Goal: Information Seeking & Learning: Learn about a topic

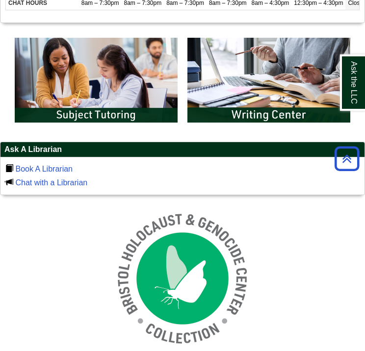
scroll to position [540, 0]
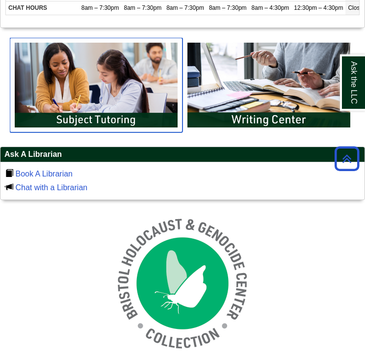
click at [144, 113] on img "slideshow" at bounding box center [96, 85] width 173 height 95
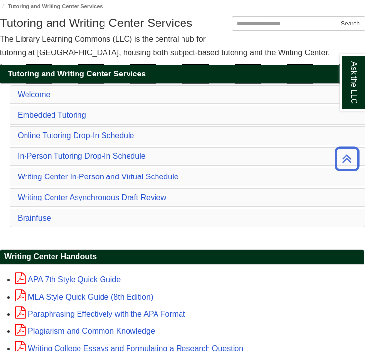
scroll to position [49, 0]
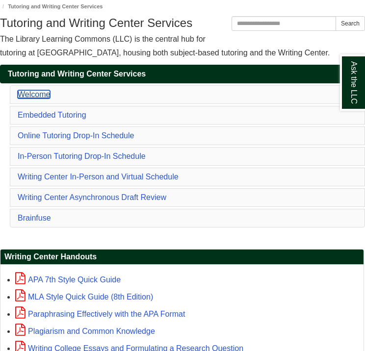
click at [34, 97] on link "Welcome" at bounding box center [34, 94] width 32 height 8
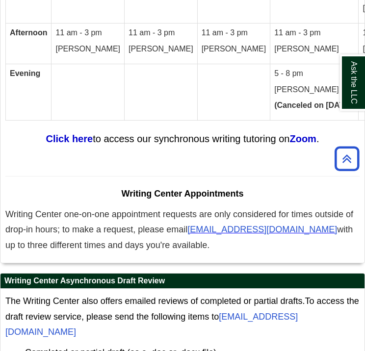
scroll to position [6373, 0]
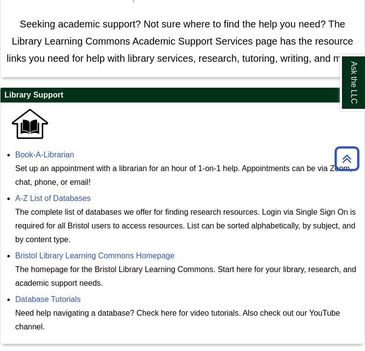
scroll to position [156, 0]
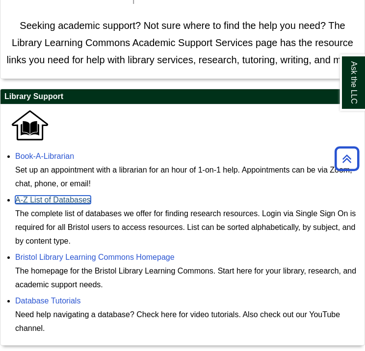
click at [55, 199] on link "A-Z List of Databases" at bounding box center [53, 200] width 76 height 8
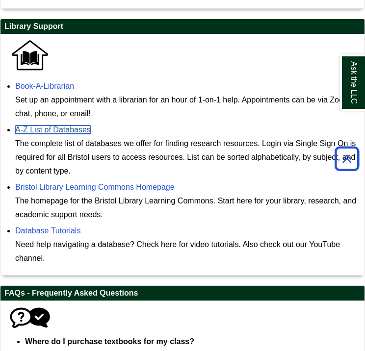
scroll to position [254, 0]
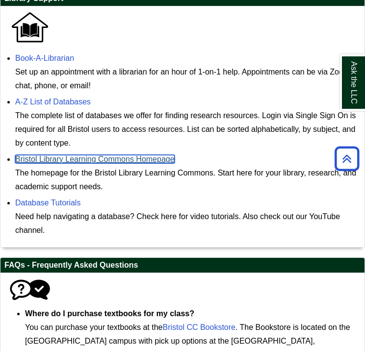
click at [112, 161] on link "Bristol Library Learning Commons Homepage" at bounding box center [95, 159] width 160 height 8
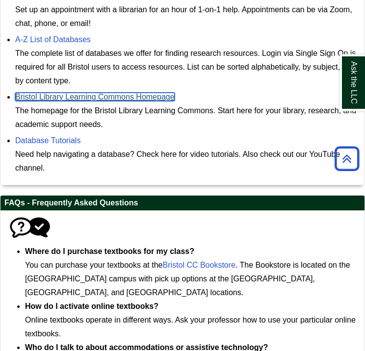
scroll to position [352, 0]
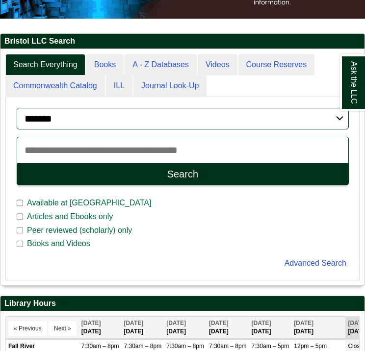
scroll to position [147, 0]
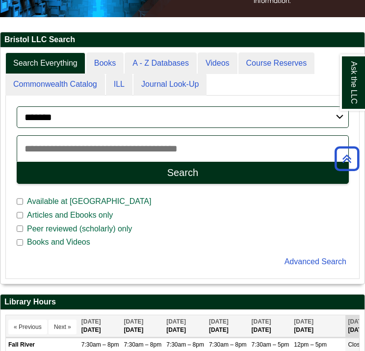
click at [116, 153] on input "Search articles, books, journals & more" at bounding box center [183, 148] width 332 height 27
type input "**********"
click at [17, 162] on button "Search" at bounding box center [183, 173] width 332 height 22
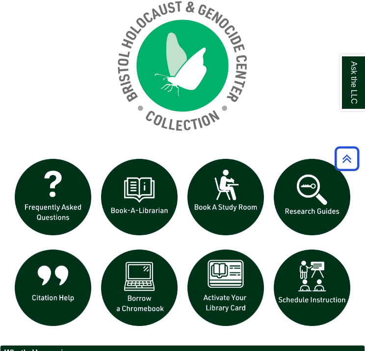
scroll to position [785, 0]
